Goal: Information Seeking & Learning: Learn about a topic

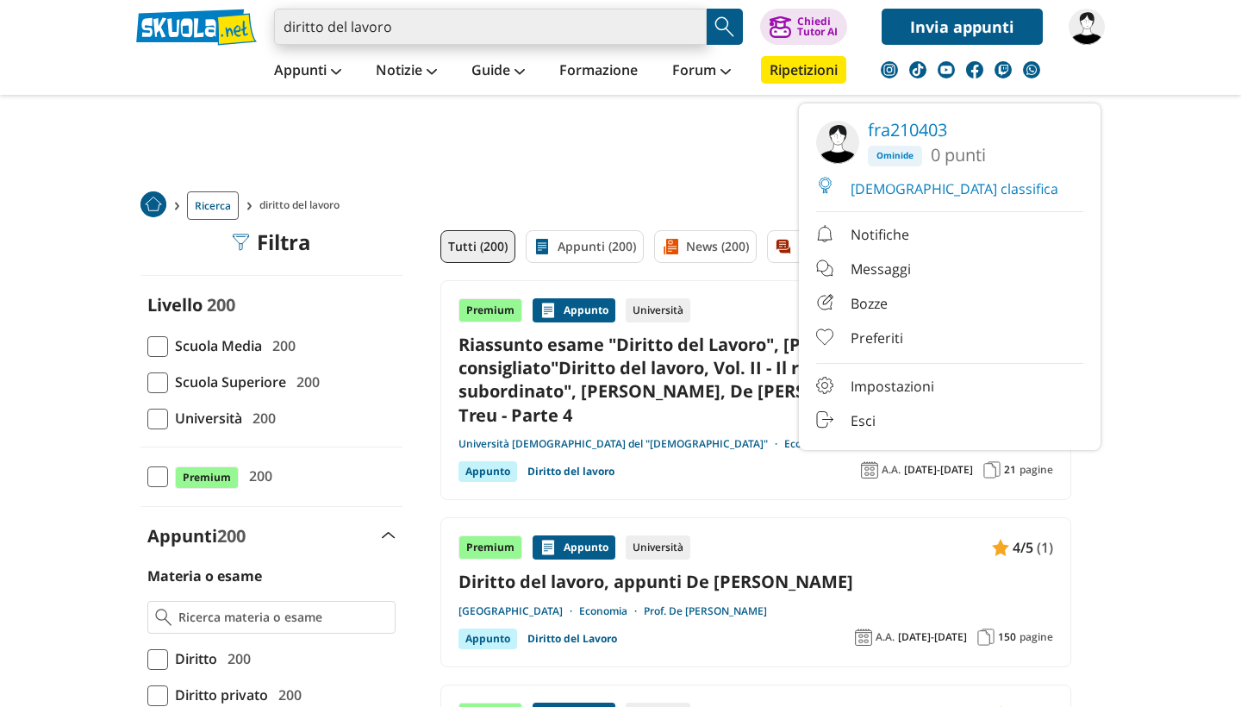
click at [692, 31] on input "diritto del lavoro" at bounding box center [490, 27] width 433 height 36
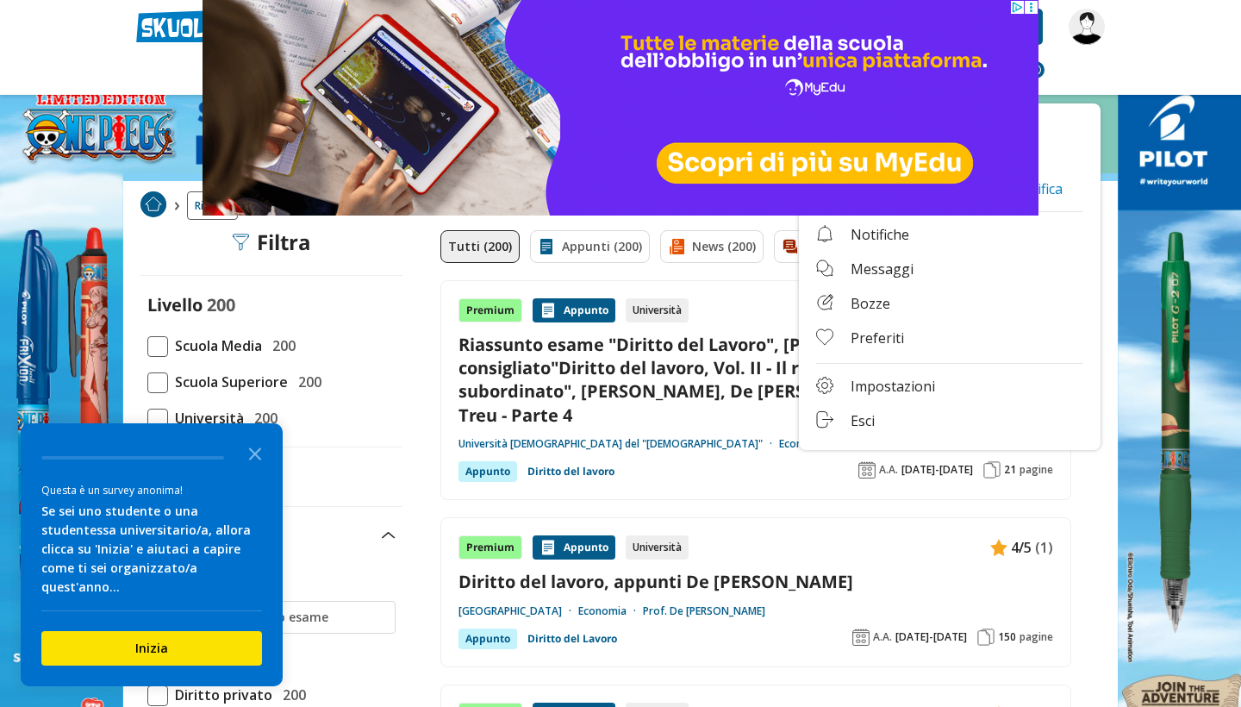
click at [1090, 28] on img at bounding box center [1087, 27] width 36 height 36
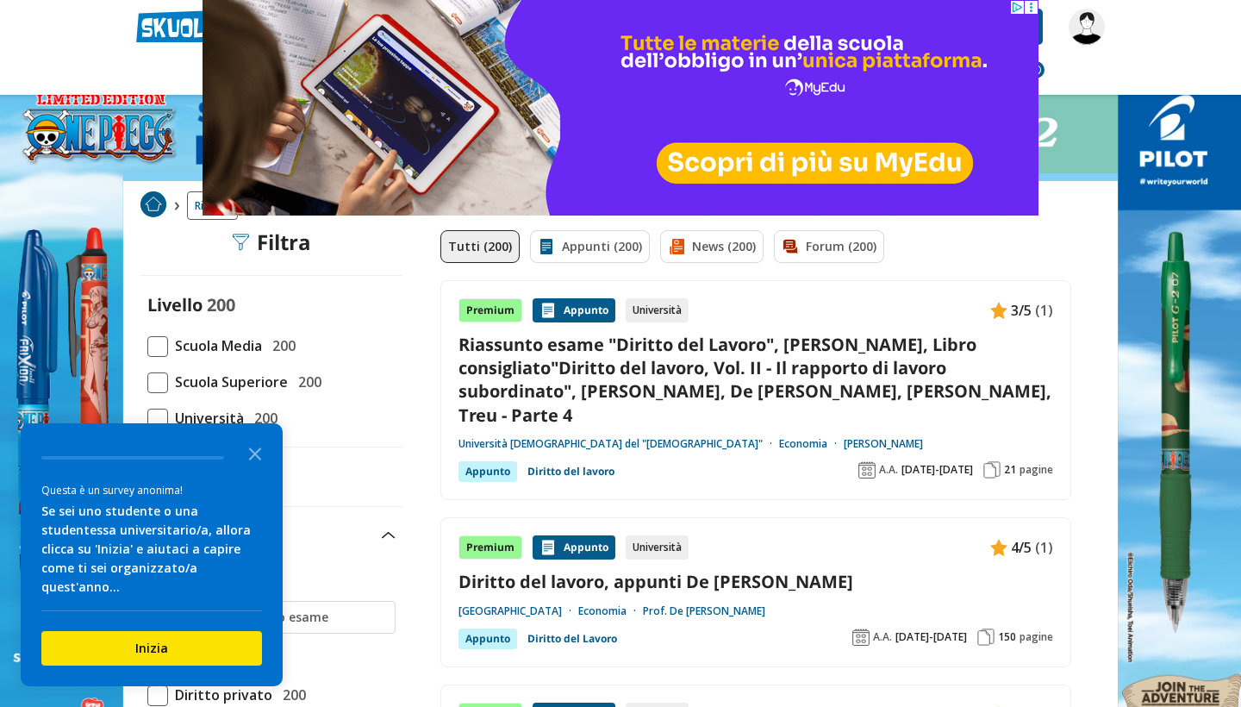
click at [1089, 28] on img at bounding box center [1087, 27] width 36 height 36
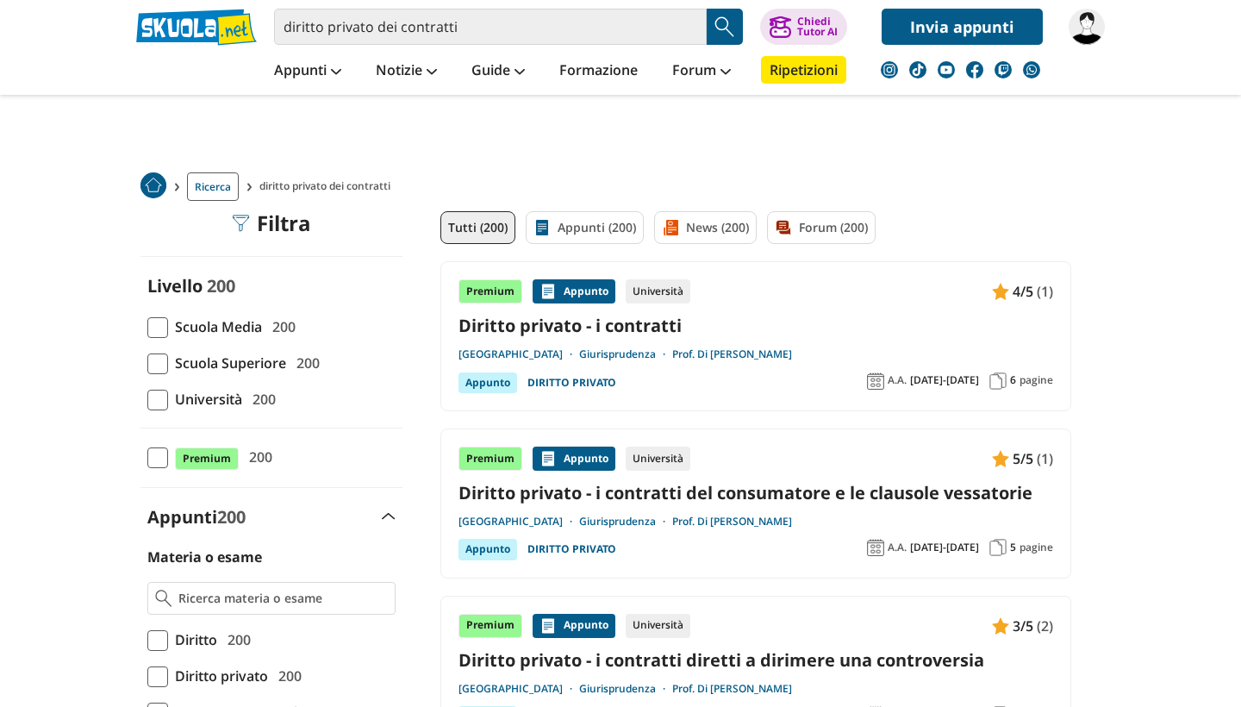
scroll to position [24, 0]
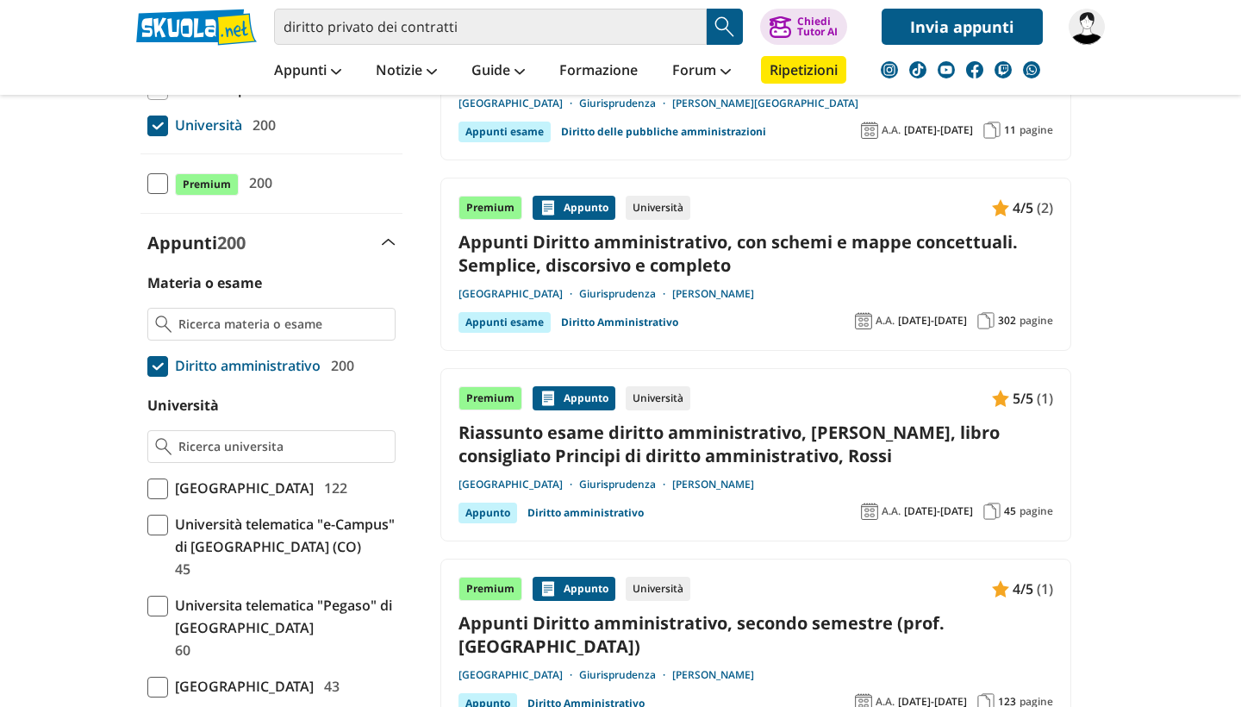
click at [159, 368] on span at bounding box center [157, 366] width 21 height 21
click at [147, 365] on input "Diritto amministrativo 200" at bounding box center [147, 365] width 0 height 0
